Goal: Task Accomplishment & Management: Manage account settings

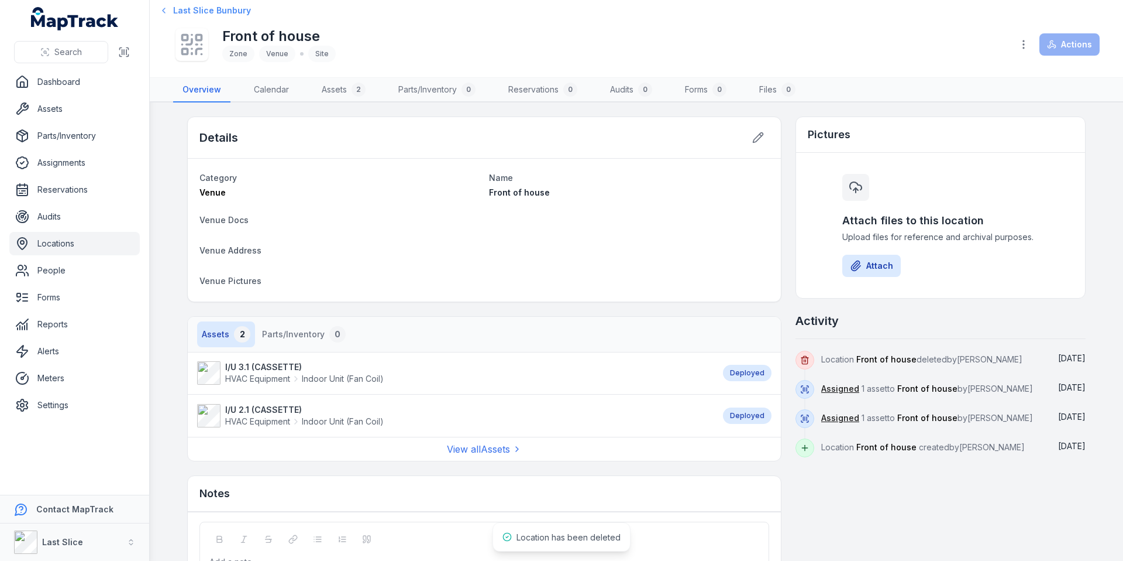
click at [191, 12] on span "Last Slice Bunbury" at bounding box center [212, 11] width 78 height 12
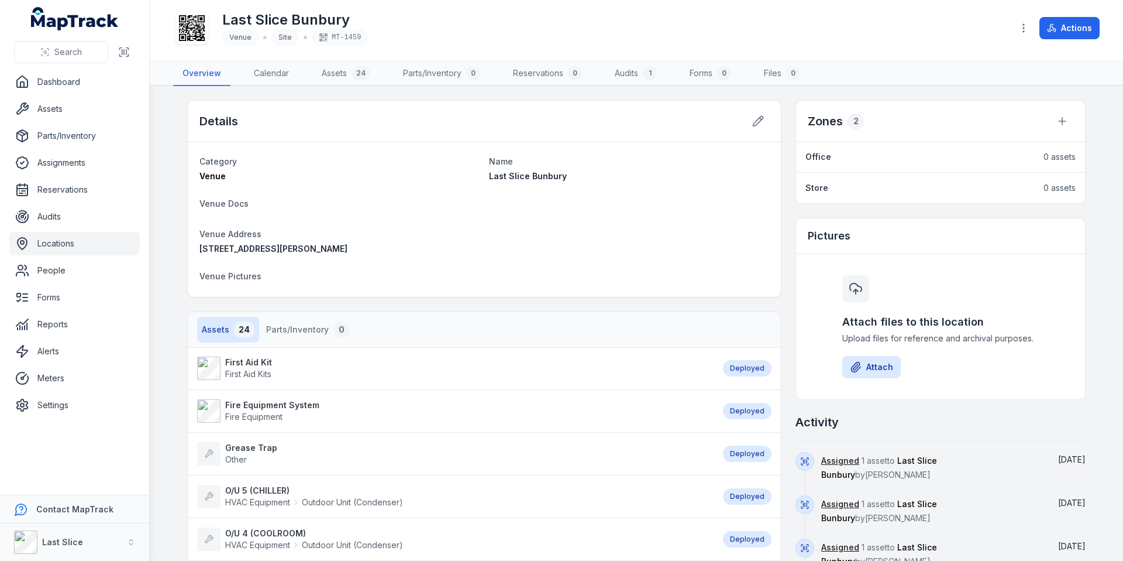
click at [879, 160] on link "Office" at bounding box center [919, 157] width 226 height 12
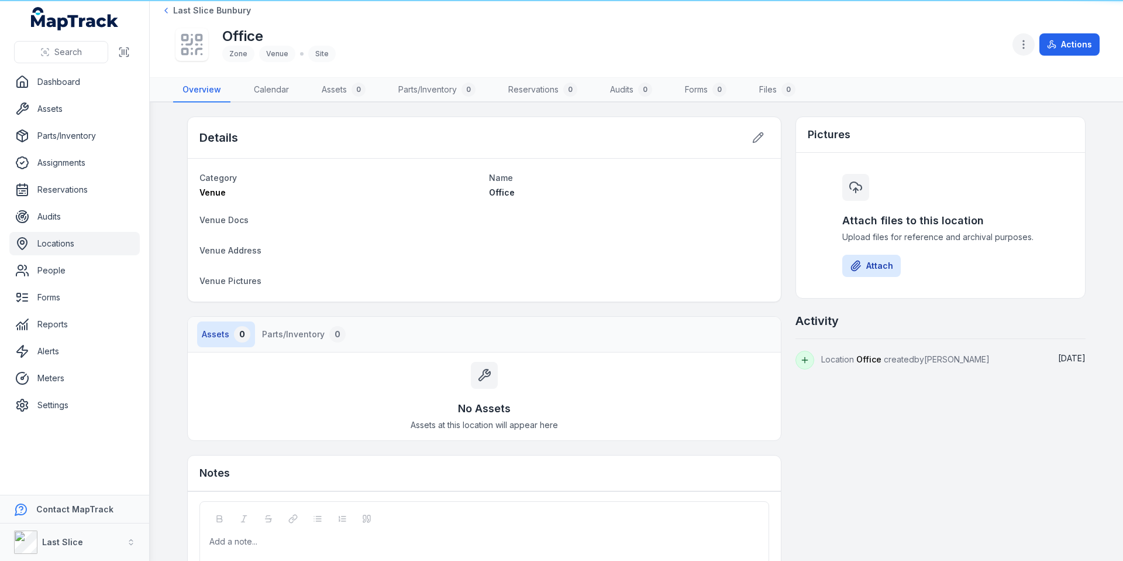
click at [1027, 47] on icon "button" at bounding box center [1024, 45] width 12 height 12
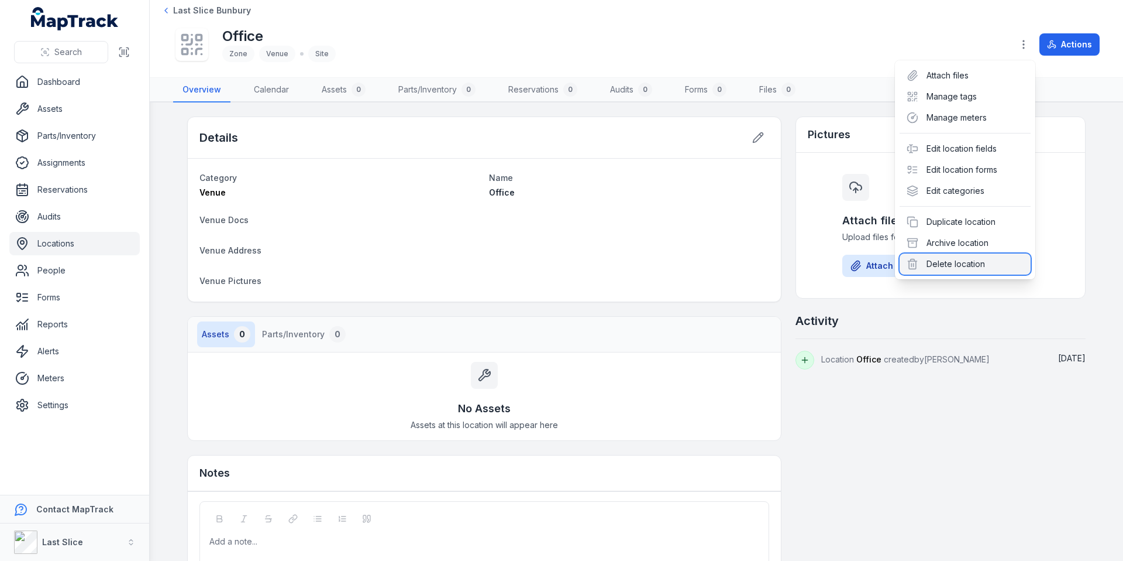
click at [950, 263] on div "Delete location" at bounding box center [965, 263] width 131 height 21
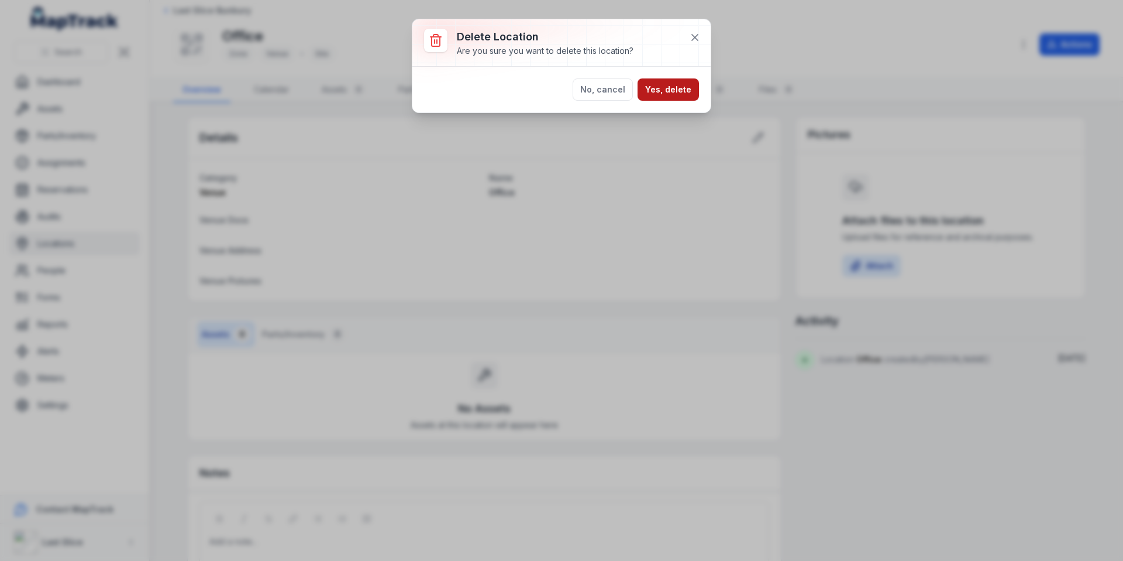
click at [676, 87] on button "Yes, delete" at bounding box center [668, 89] width 61 height 22
